Goal: Transaction & Acquisition: Subscribe to service/newsletter

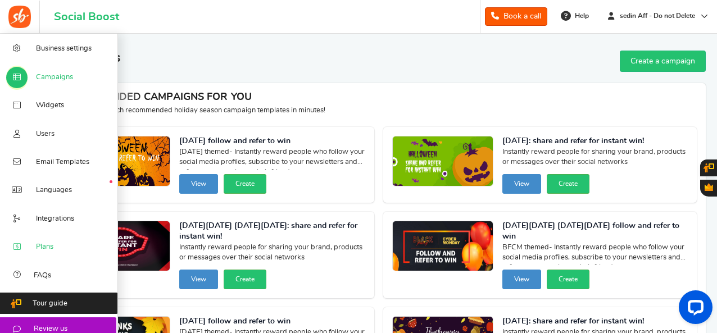
click at [45, 252] on span "Plans" at bounding box center [44, 247] width 17 height 10
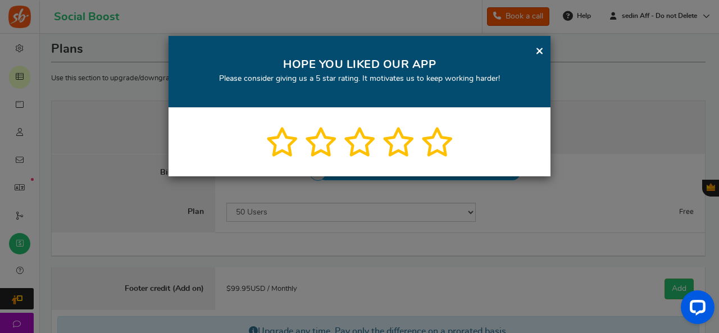
click at [537, 50] on link "×" at bounding box center [539, 51] width 8 height 14
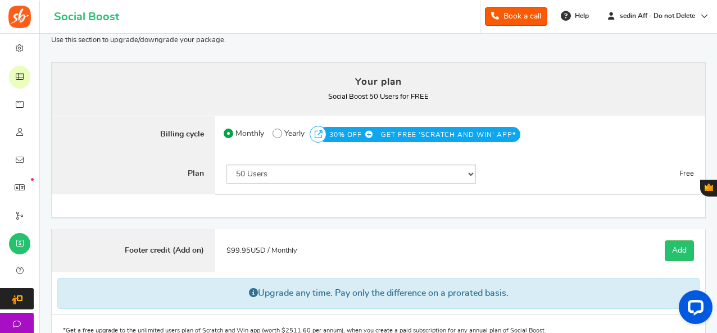
scroll to position [56, 0]
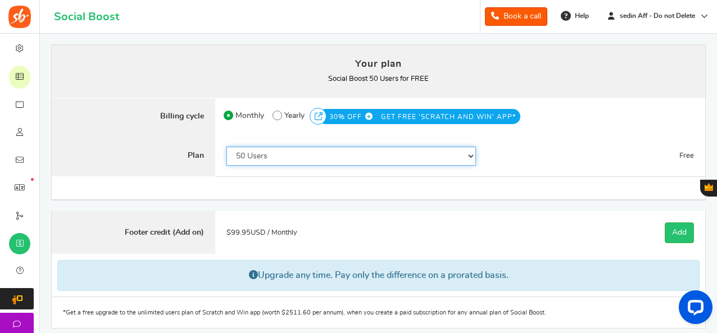
click at [471, 154] on select "50 Users 500 Users 2000 Users 5000 Users 10000 Users 15000 Users 25000 Users En…" at bounding box center [351, 156] width 250 height 19
click at [471, 153] on select "50 Users 500 Users 2000 Users 5000 Users 10000 Users 15000 Users 25000 Users En…" at bounding box center [351, 156] width 250 height 19
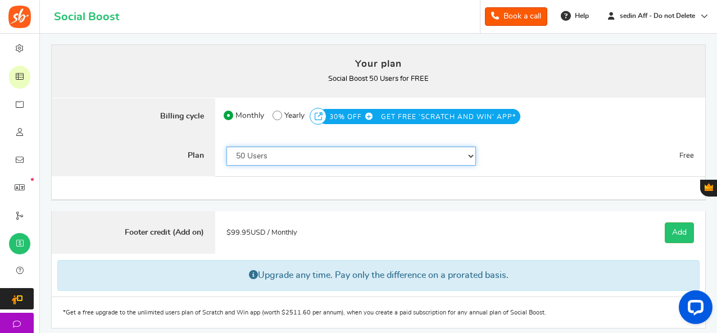
click at [347, 152] on select "50 Users 500 Users 2000 Users 5000 Users 10000 Users 15000 Users 25000 Users En…" at bounding box center [351, 156] width 250 height 19
select select "820"
click at [226, 147] on select "50 Users 500 Users 2000 Users 5000 Users 10000 Users 15000 Users 25000 Users En…" at bounding box center [351, 156] width 250 height 19
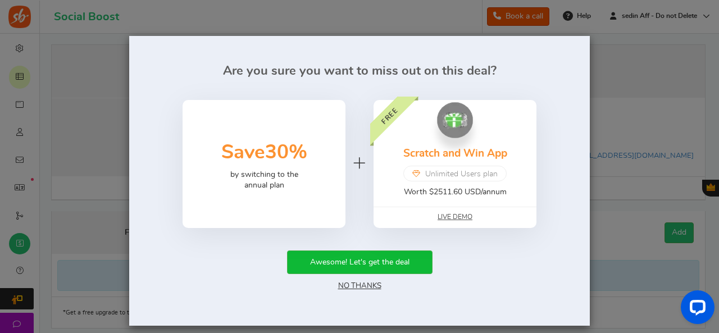
click at [361, 286] on link "No Thanks" at bounding box center [359, 286] width 43 height 8
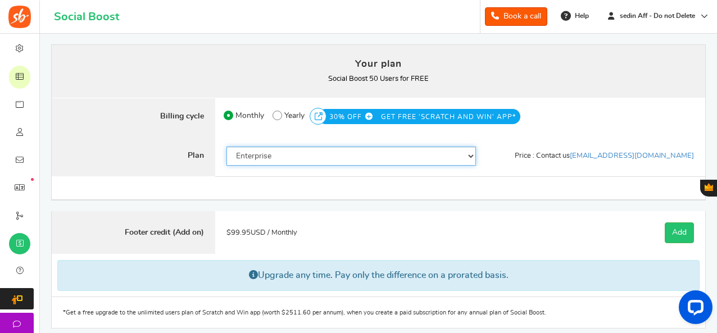
click at [466, 153] on select "50 Users 500 Users 2000 Users 5000 Users 10000 Users 15000 Users 25000 Users En…" at bounding box center [351, 156] width 250 height 19
click at [412, 158] on select "50 Users 500 Users 2000 Users 5000 Users 10000 Users 15000 Users 25000 Users En…" at bounding box center [351, 156] width 250 height 19
